Goal: Task Accomplishment & Management: Complete application form

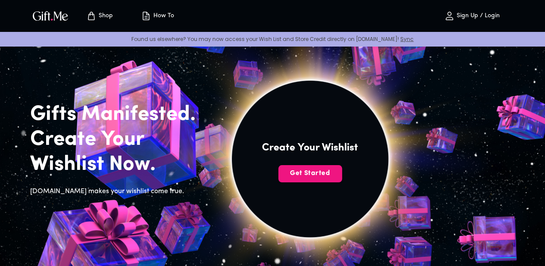
scroll to position [2, 2]
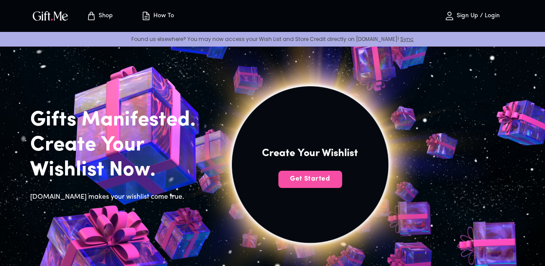
click at [342, 184] on span "Get Started" at bounding box center [310, 178] width 64 height 9
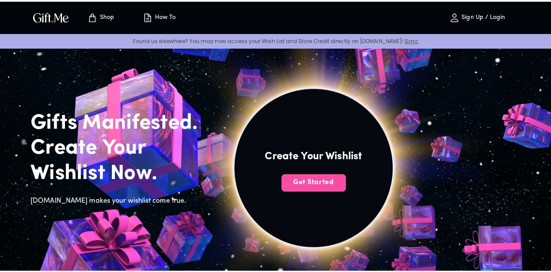
scroll to position [2, 0]
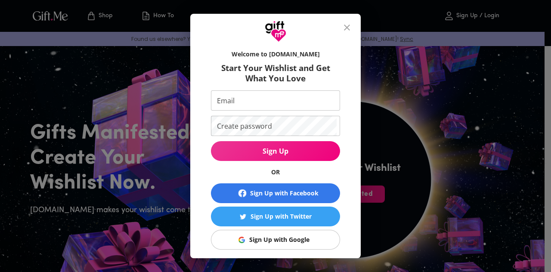
click at [273, 238] on div "Sign Up with Google" at bounding box center [279, 239] width 60 height 9
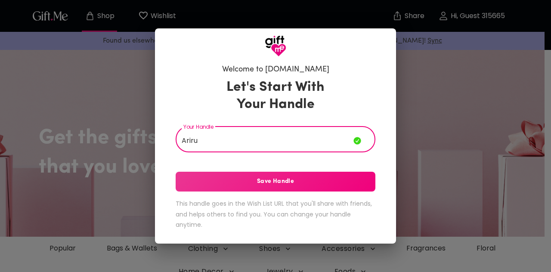
type input "Ariru"
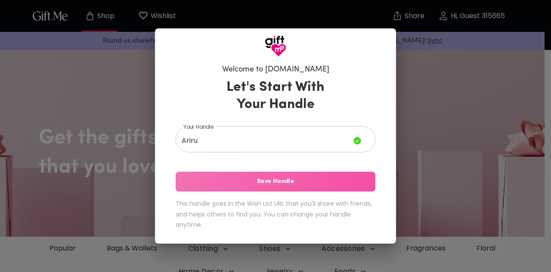
click at [271, 178] on span "Save Handle" at bounding box center [276, 181] width 200 height 9
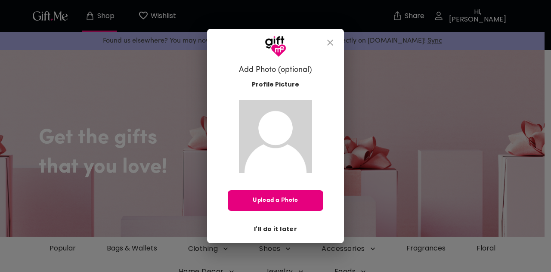
click at [265, 224] on button "I'll do it later" at bounding box center [276, 229] width 50 height 15
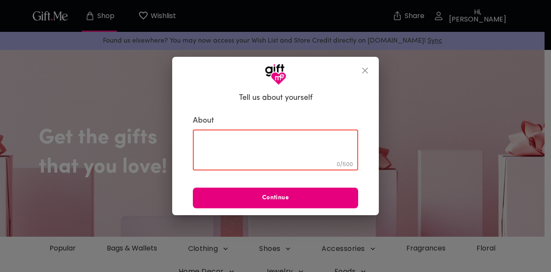
click at [288, 140] on textarea at bounding box center [275, 150] width 153 height 25
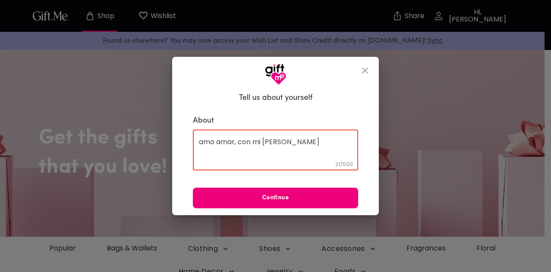
type textarea "amo amar, con mi [PERSON_NAME]"
click at [276, 197] on span "Continue" at bounding box center [275, 197] width 165 height 9
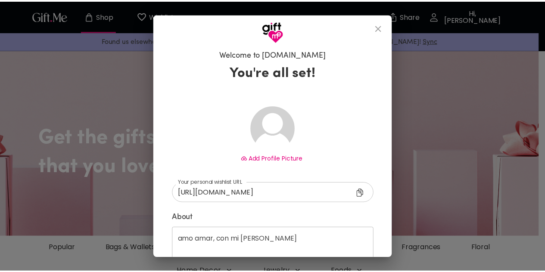
scroll to position [54, 0]
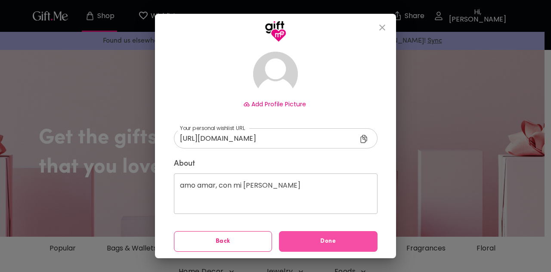
click at [303, 240] on span "Done" at bounding box center [328, 241] width 99 height 9
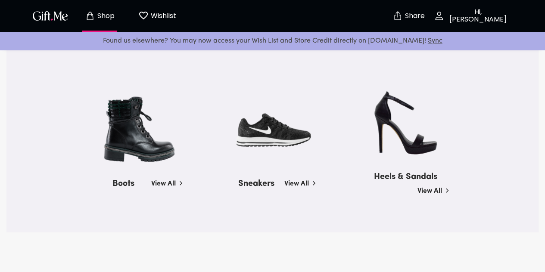
scroll to position [885, 0]
